Goal: Transaction & Acquisition: Purchase product/service

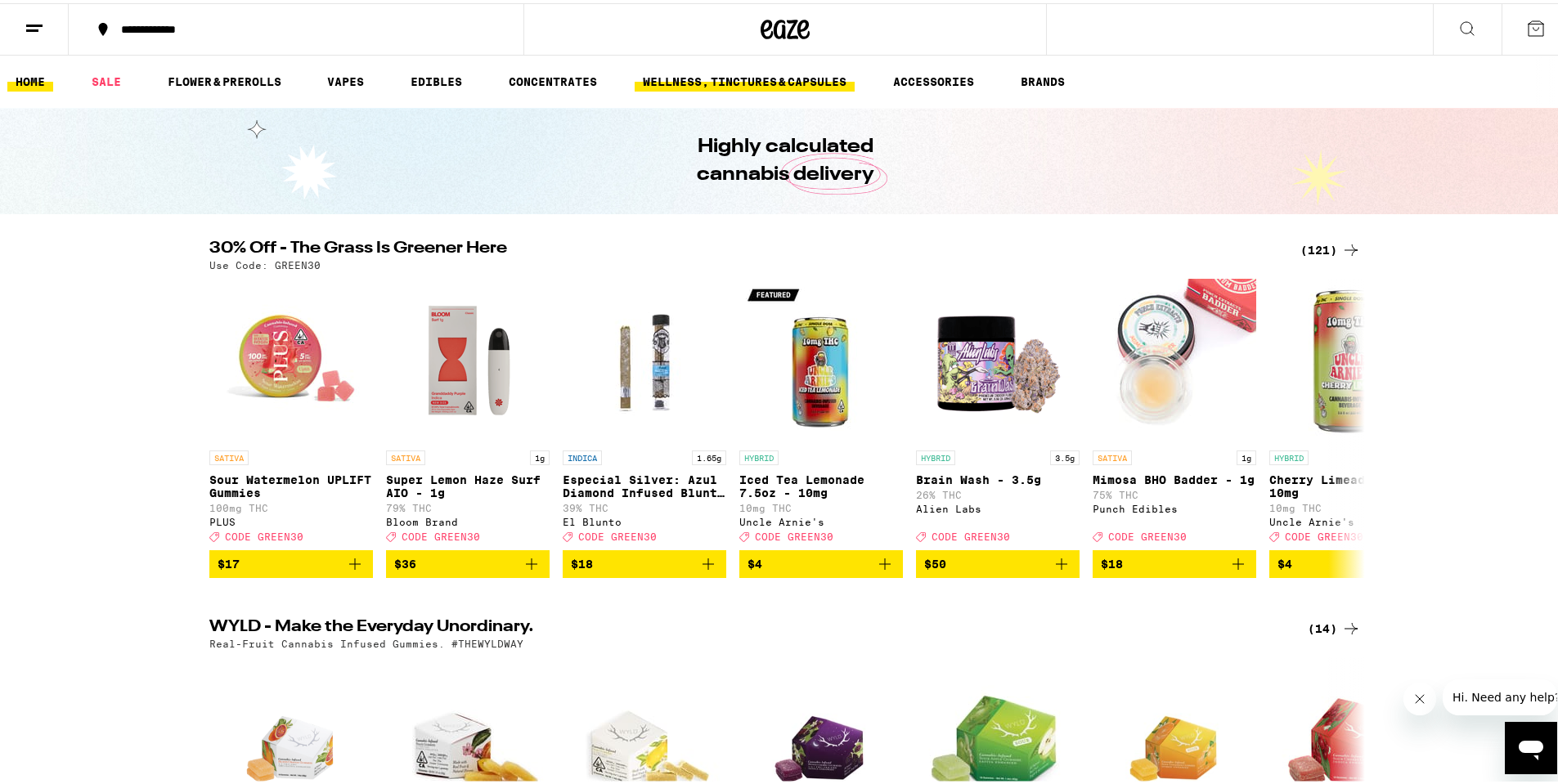
click at [694, 70] on link "WELLNESS, TINCTURES & CAPSULES" at bounding box center [745, 78] width 220 height 19
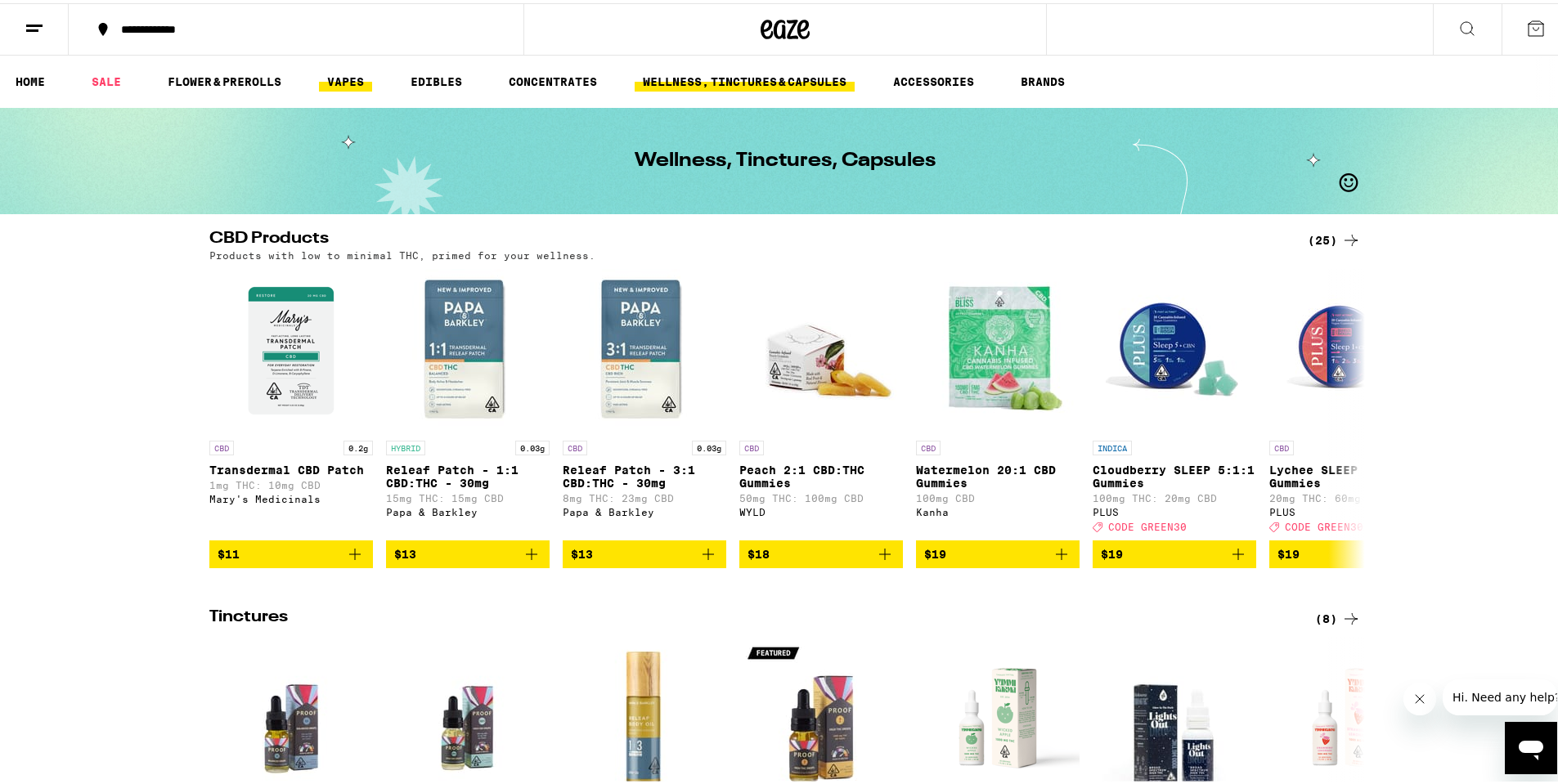
click at [352, 76] on link "VAPES" at bounding box center [345, 78] width 53 height 19
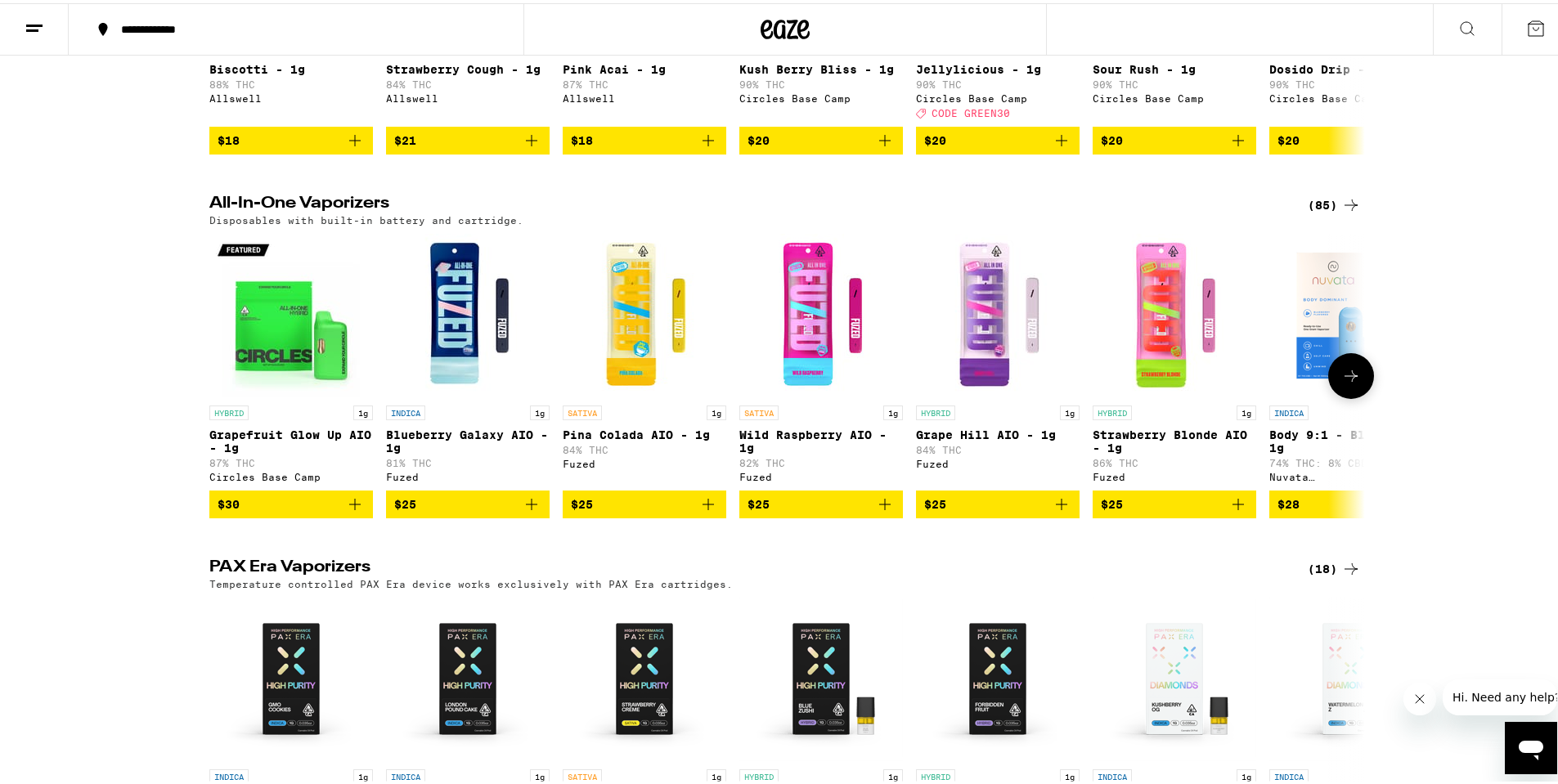
scroll to position [409, 0]
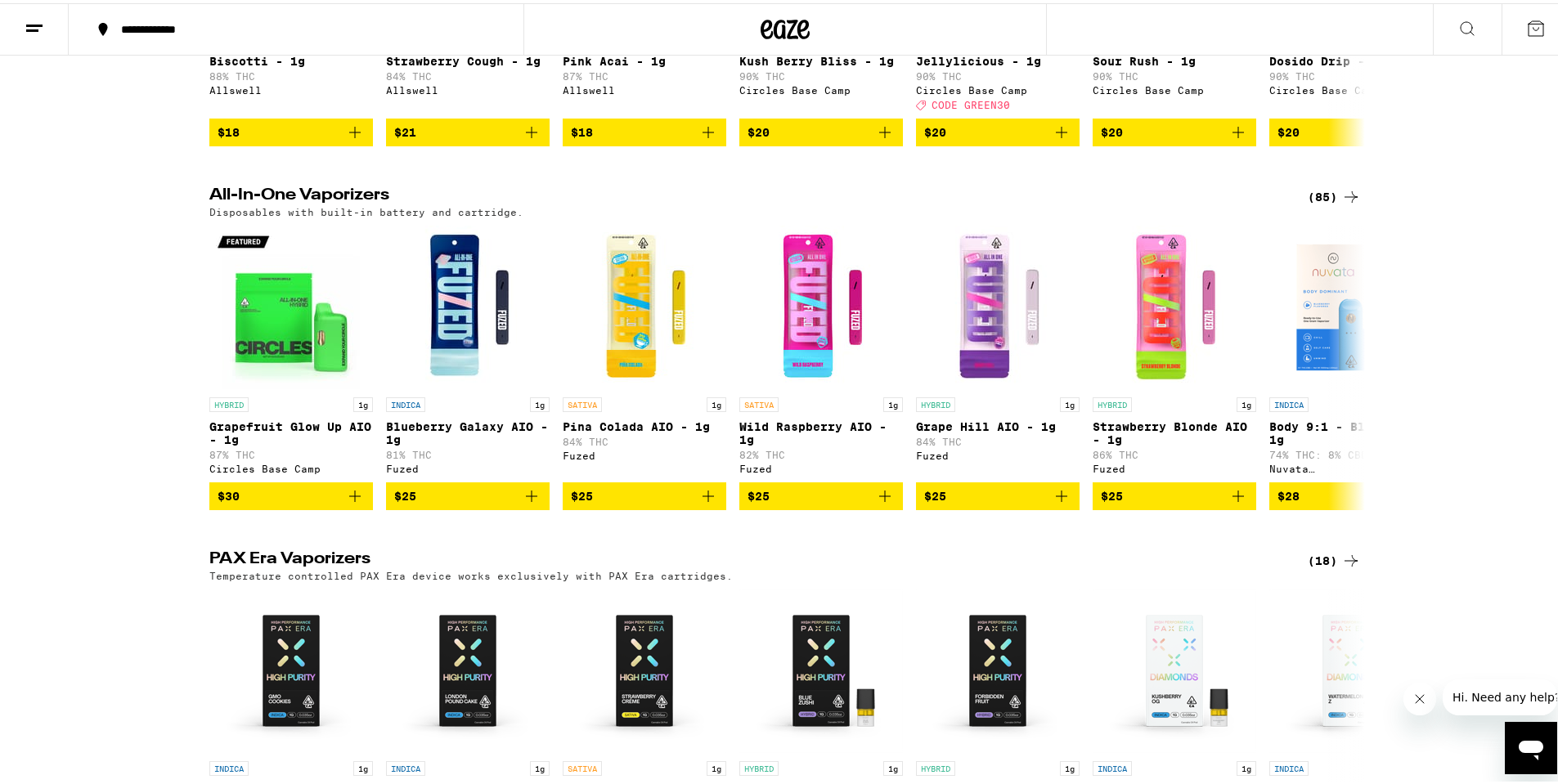
click at [1317, 204] on div "(85)" at bounding box center [1334, 193] width 53 height 19
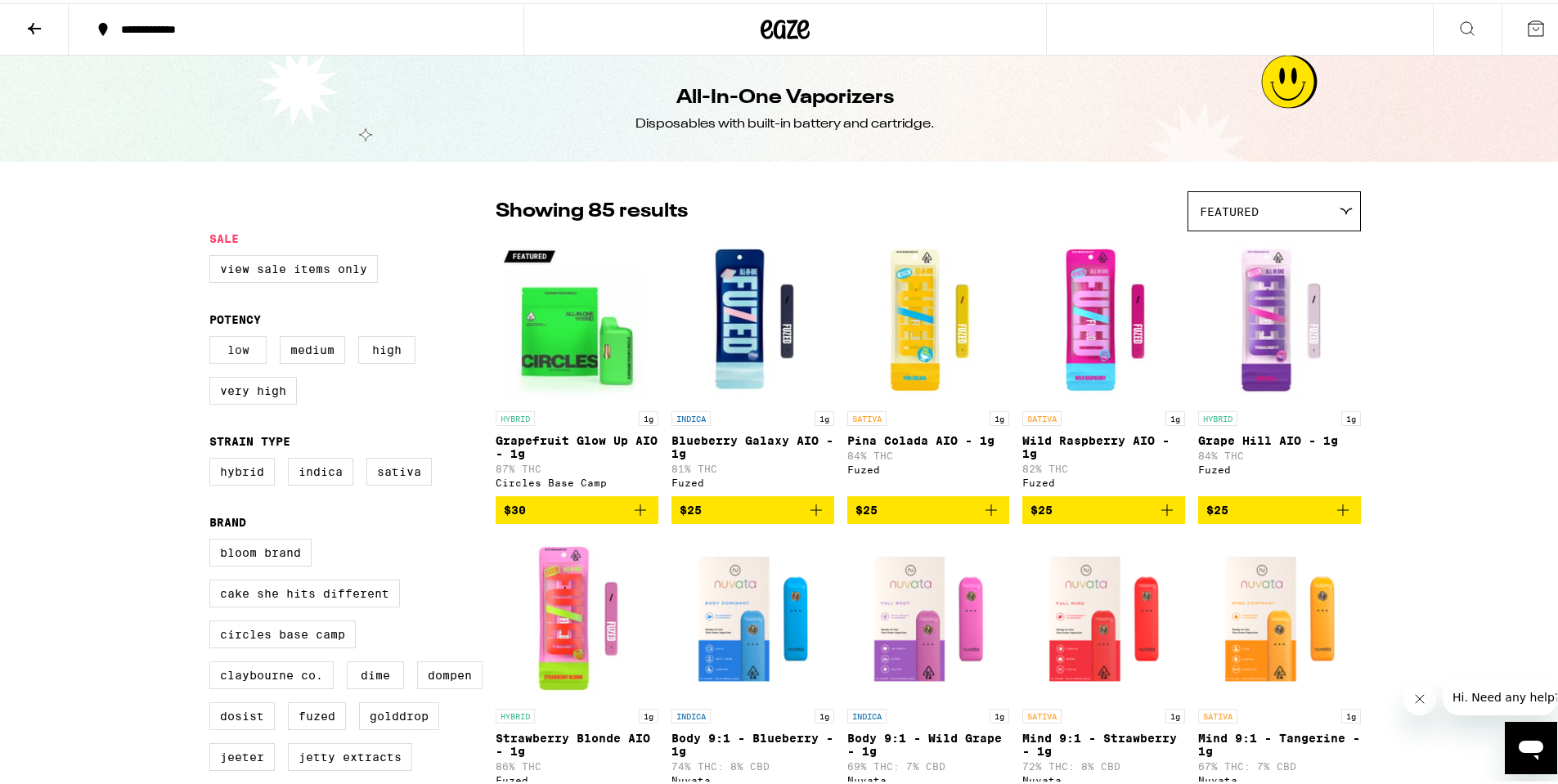
click at [233, 353] on label "Low" at bounding box center [238, 346] width 57 height 28
click at [214, 336] on input "Low" at bounding box center [213, 335] width 1 height 1
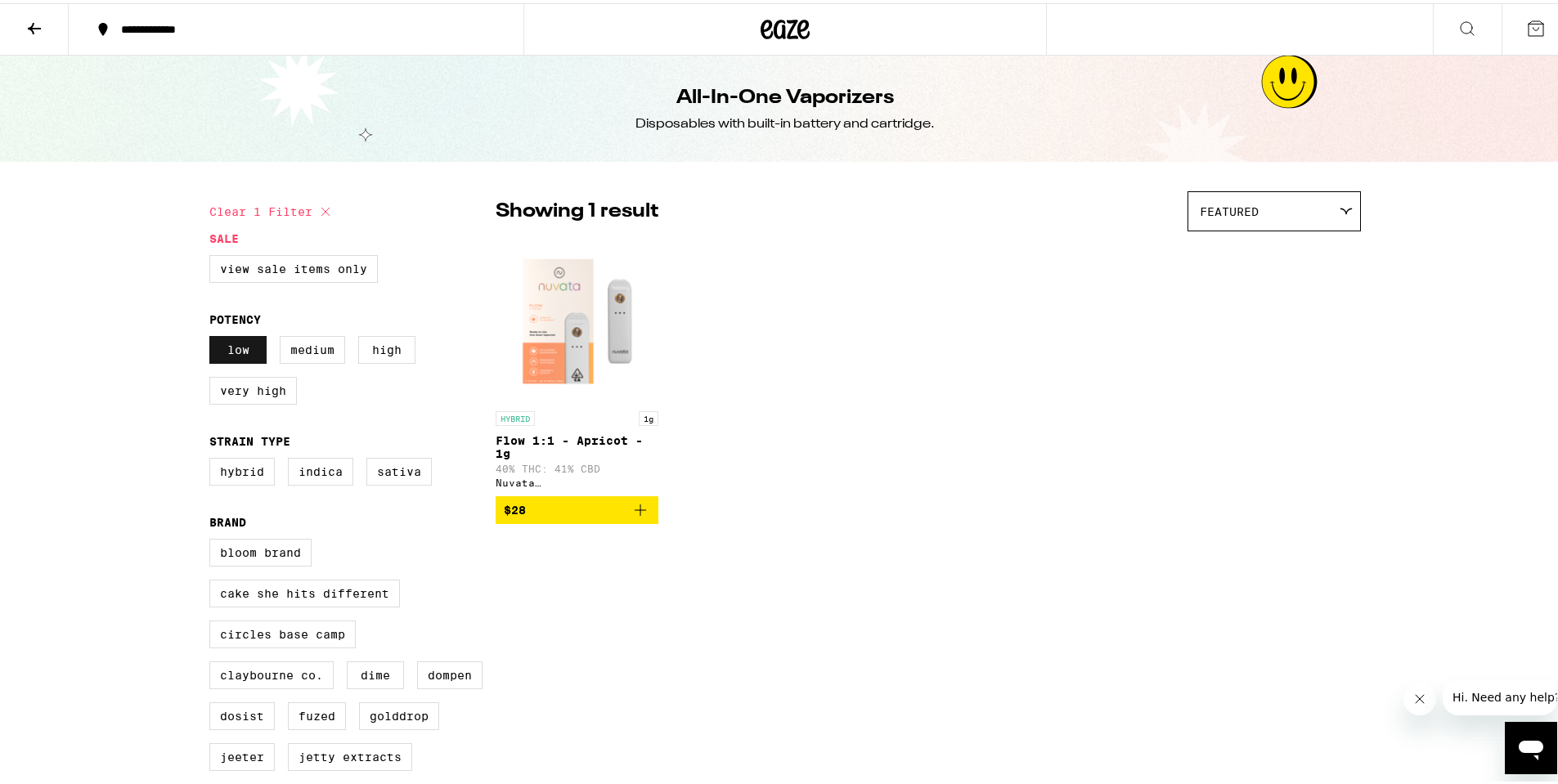
click at [228, 358] on label "Low" at bounding box center [238, 346] width 57 height 28
click at [214, 336] on input "Low" at bounding box center [213, 335] width 1 height 1
checkbox input "false"
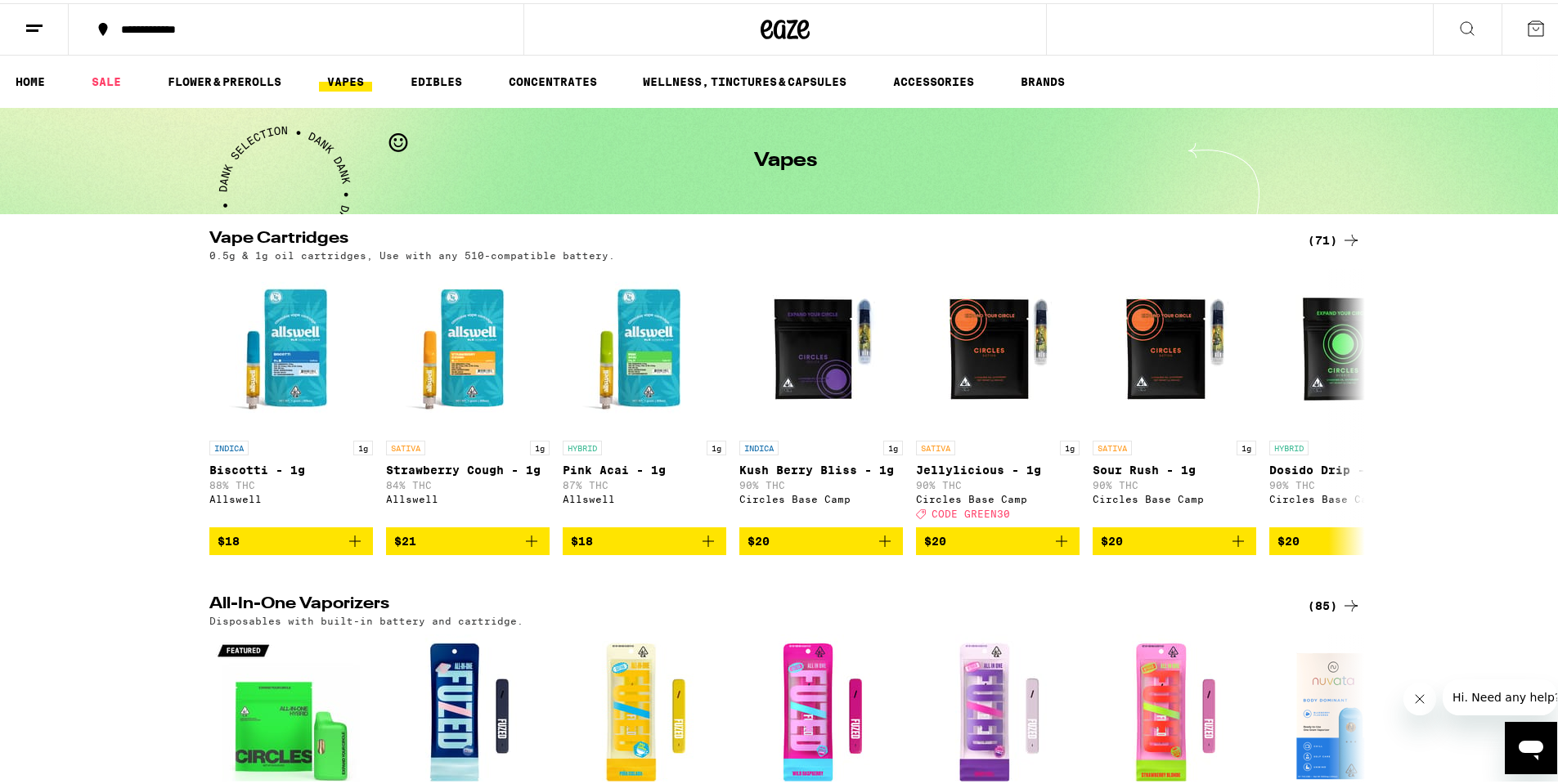
click at [1457, 25] on icon at bounding box center [1467, 25] width 19 height 19
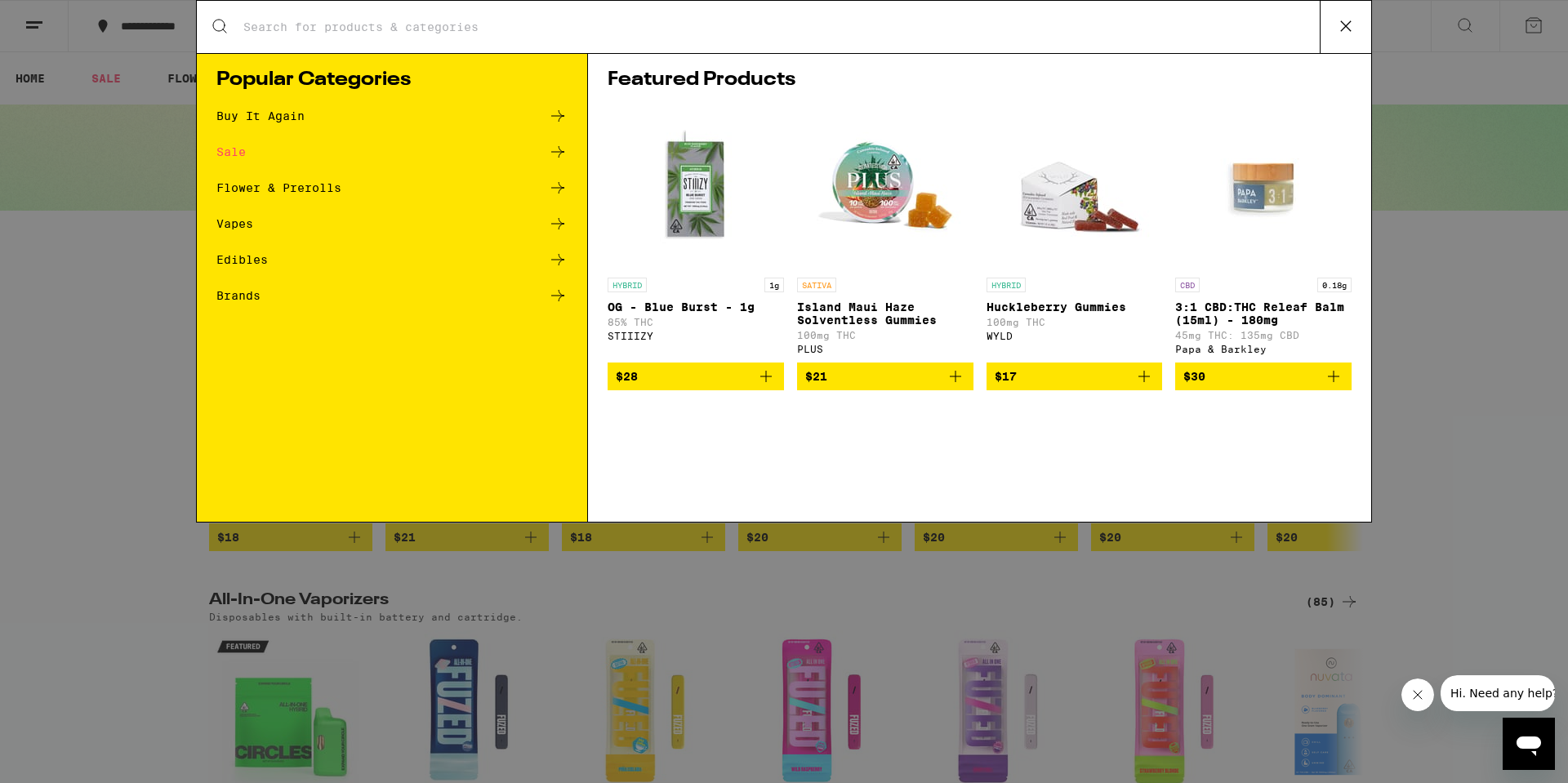
click at [540, 109] on div "Buy It Again" at bounding box center [392, 116] width 351 height 19
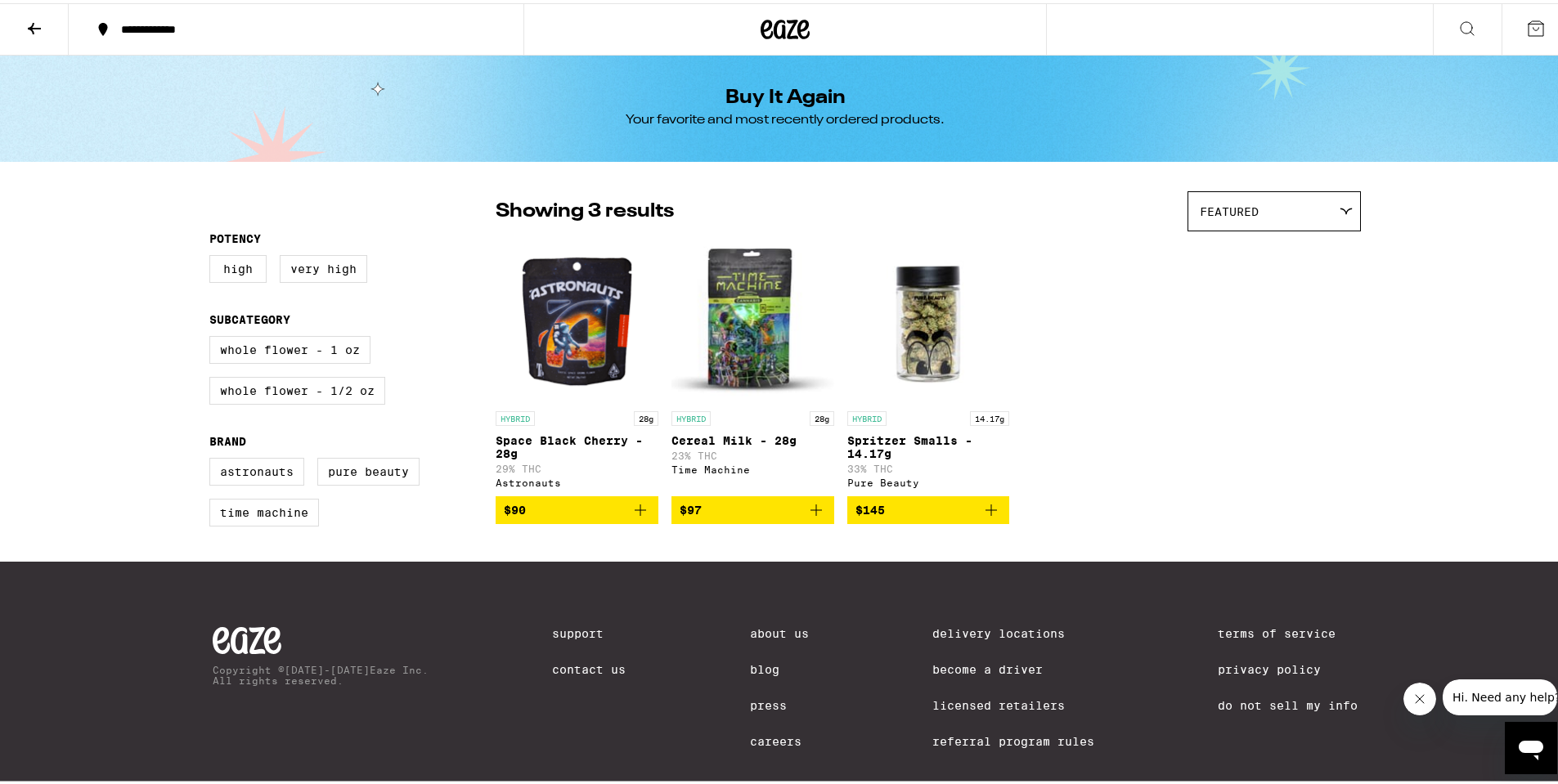
click at [1457, 24] on icon at bounding box center [1467, 25] width 19 height 19
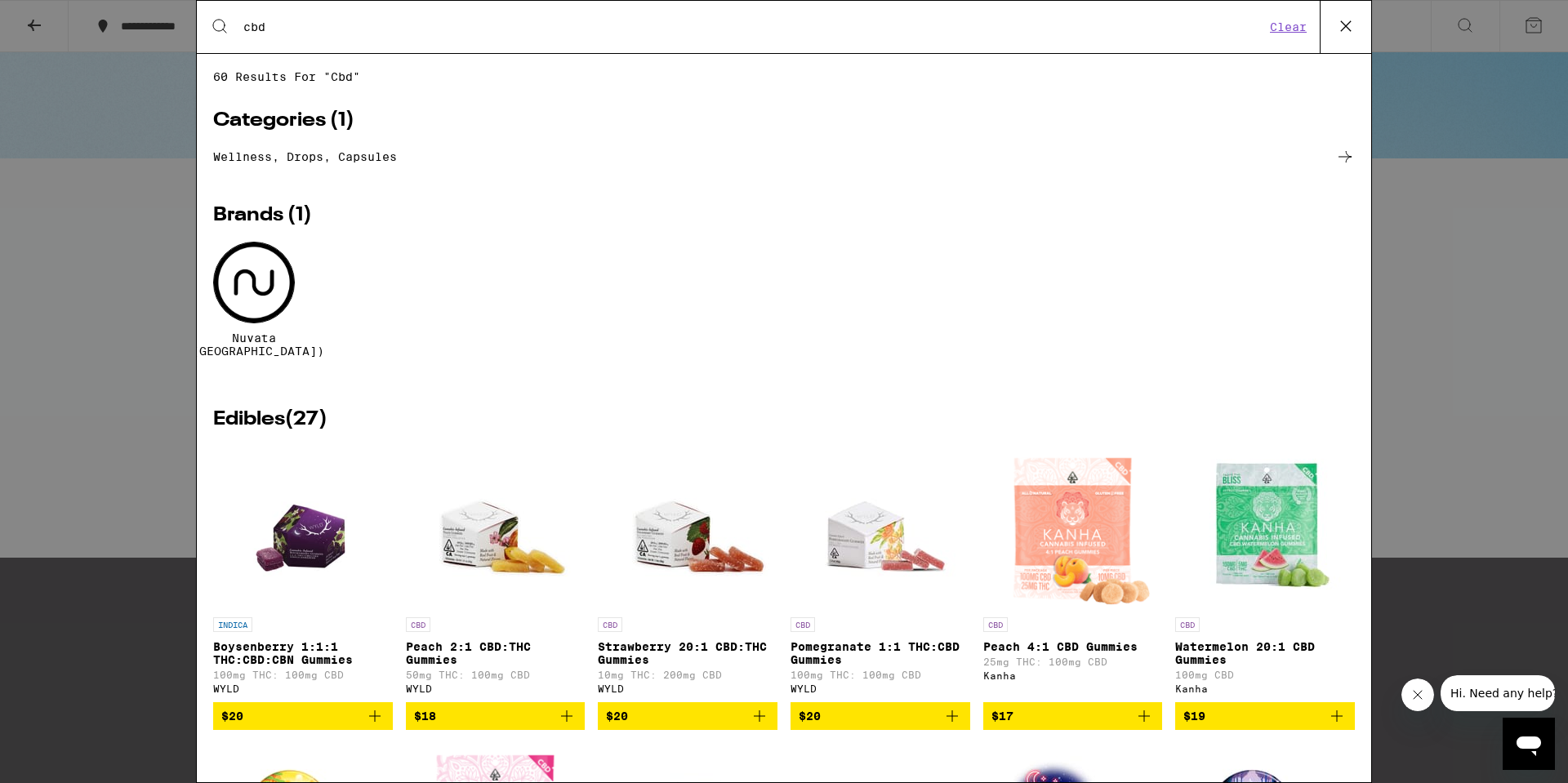
click at [289, 29] on input "cbd" at bounding box center [753, 26] width 1022 height 14
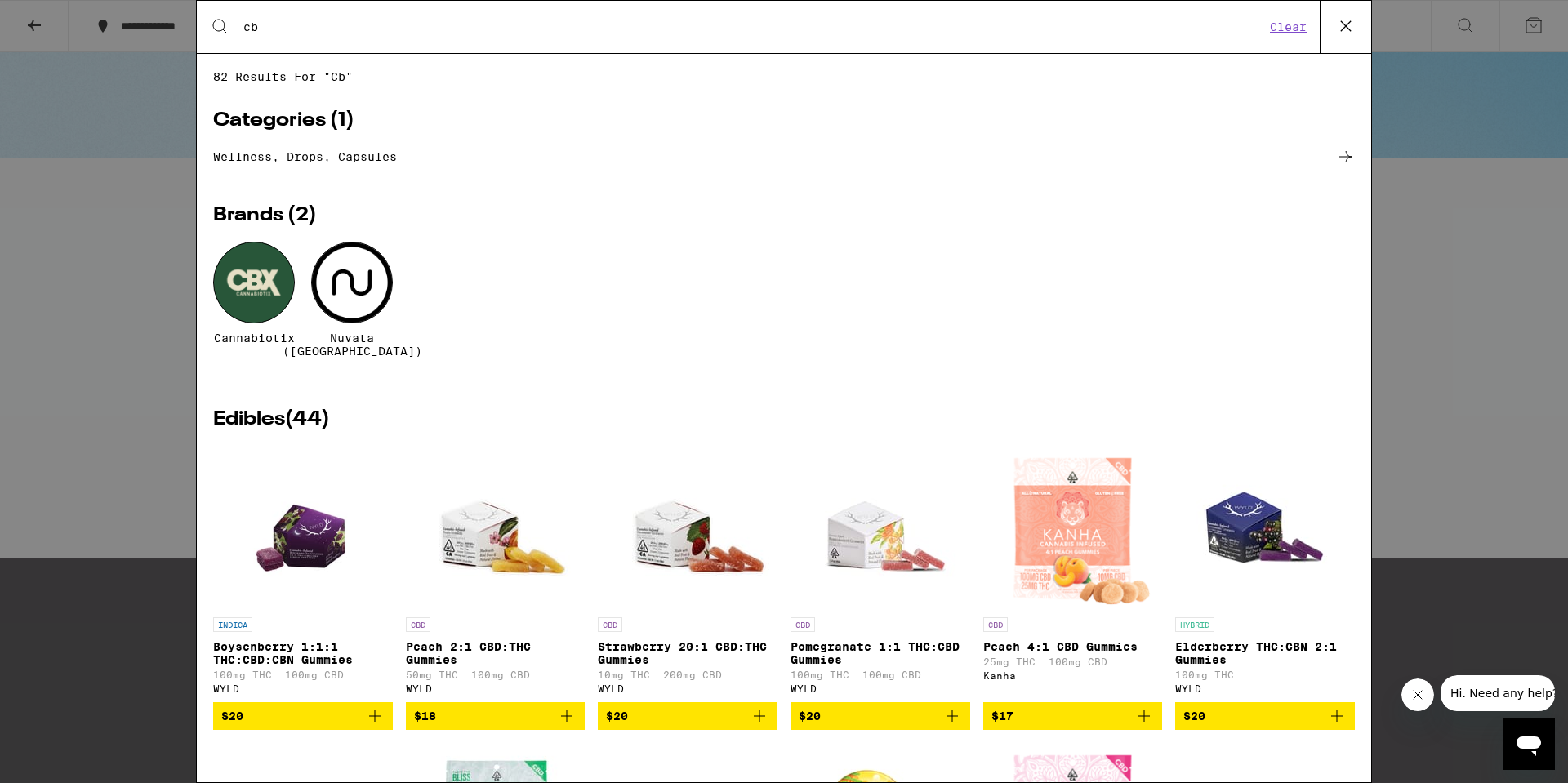
type input "c"
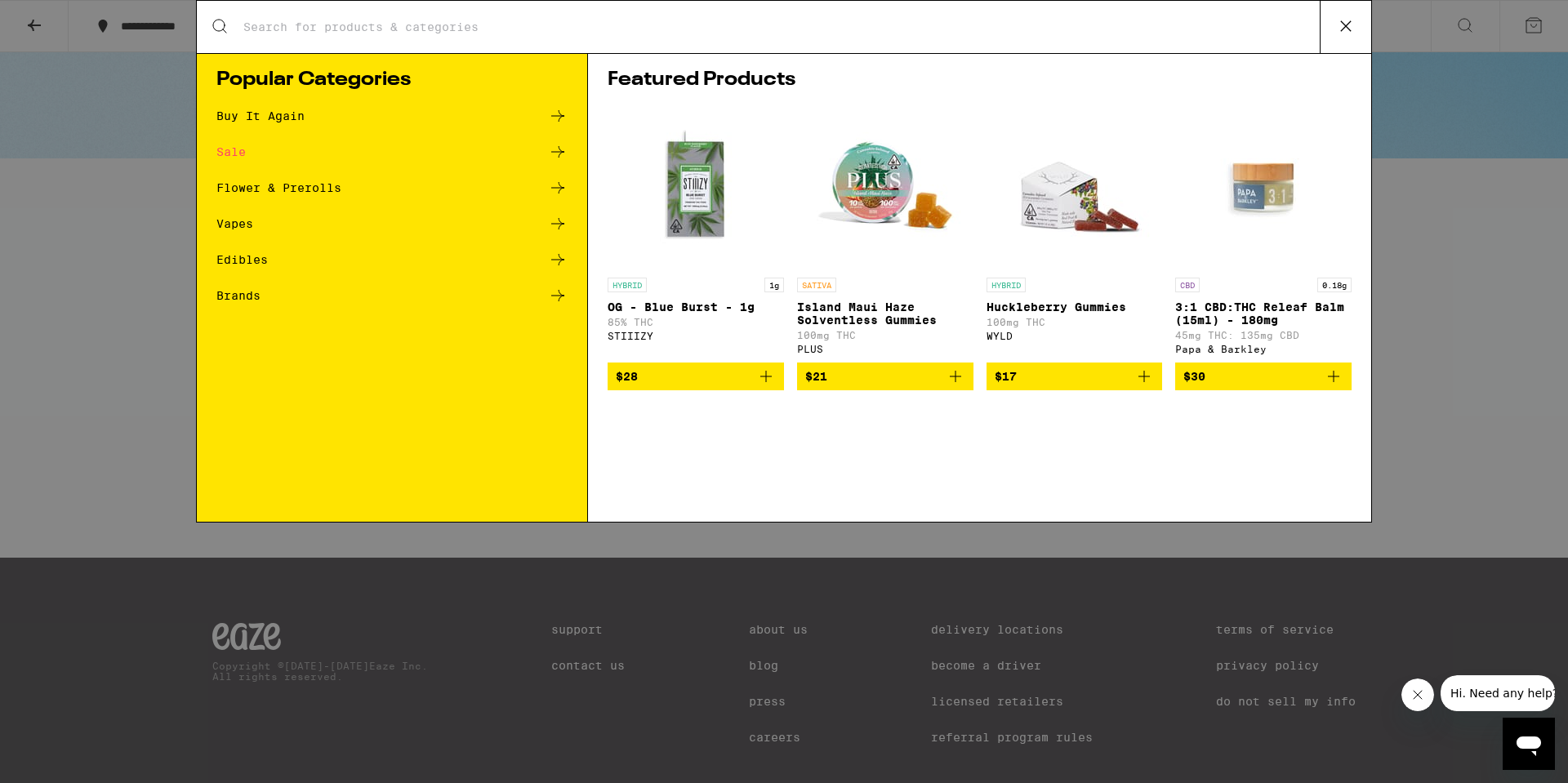
click at [109, 352] on div "Search for Products Popular Categories Buy It Again Sale Flower & Prerolls Vape…" at bounding box center [784, 391] width 1568 height 783
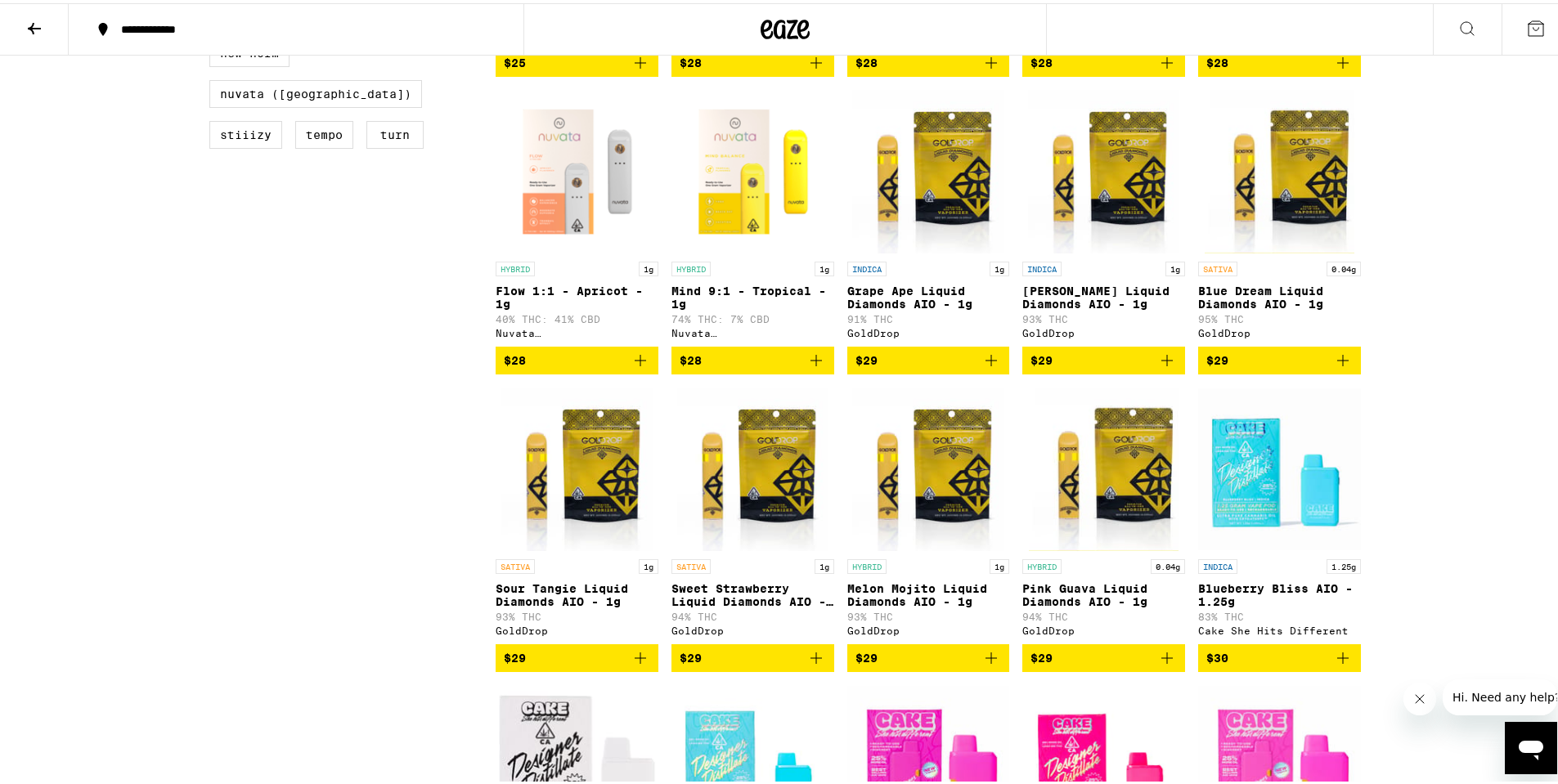
scroll to position [736, 0]
